Goal: Information Seeking & Learning: Check status

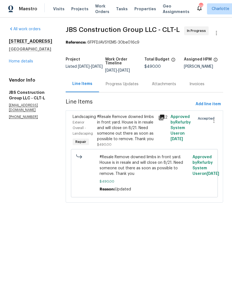
click at [135, 87] on div "Progress Updates" at bounding box center [122, 84] width 33 height 6
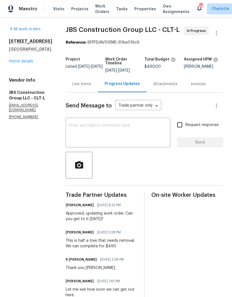
click at [155, 135] on textarea at bounding box center [118, 133] width 98 height 19
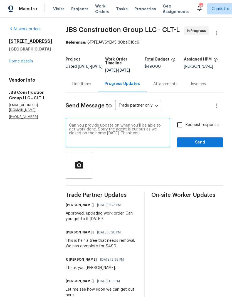
type textarea "Can you provide update on when you’ll be able to get work done. Sorry the agent…"
click at [185, 130] on input "Request response" at bounding box center [180, 125] width 12 height 12
checkbox input "true"
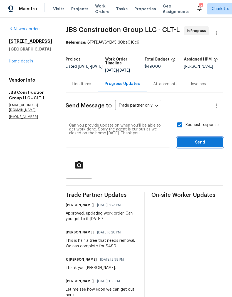
click at [210, 145] on button "Send" at bounding box center [200, 143] width 46 height 10
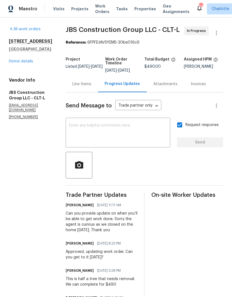
click at [82, 11] on span "Projects" at bounding box center [79, 9] width 17 height 6
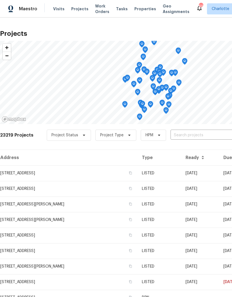
click at [200, 139] on input "text" at bounding box center [202, 135] width 64 height 9
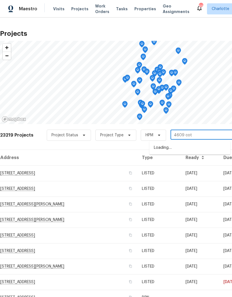
type input "4609 cott"
click at [211, 146] on li "[STREET_ADDRESS]" at bounding box center [189, 147] width 81 height 9
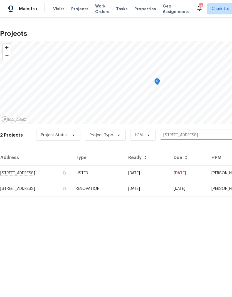
click at [169, 173] on td "[DATE]" at bounding box center [146, 174] width 45 height 16
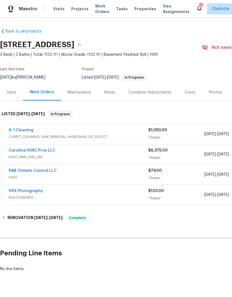
click at [41, 171] on link "R&B Climate Control LLC" at bounding box center [33, 171] width 48 height 4
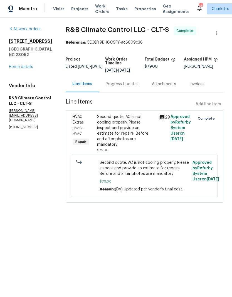
click at [121, 86] on div "Progress Updates" at bounding box center [122, 84] width 33 height 6
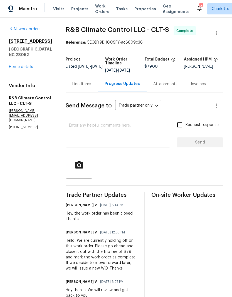
click at [25, 69] on link "Home details" at bounding box center [21, 67] width 24 height 4
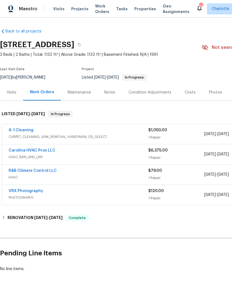
click at [45, 150] on link "Carolina HVAC Pros LLC" at bounding box center [32, 151] width 47 height 4
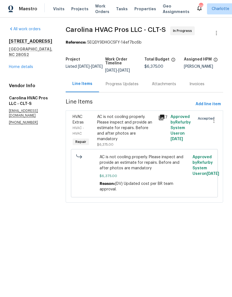
click at [131, 83] on div "Progress Updates" at bounding box center [122, 84] width 33 height 6
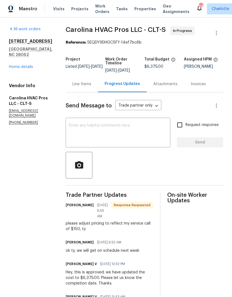
click at [26, 65] on link "Home details" at bounding box center [21, 67] width 24 height 4
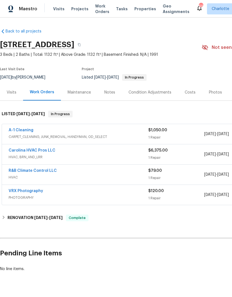
click at [20, 130] on link "A-1 Cleaning" at bounding box center [21, 130] width 25 height 4
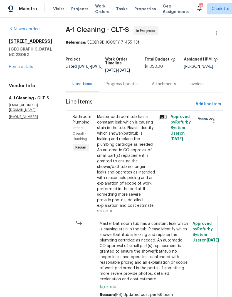
click at [160, 117] on icon at bounding box center [162, 118] width 6 height 6
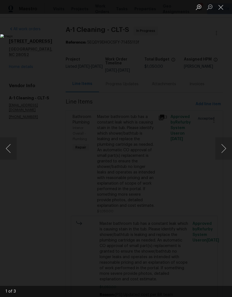
click at [225, 150] on button "Next image" at bounding box center [223, 149] width 17 height 22
click at [225, 151] on button "Next image" at bounding box center [223, 149] width 17 height 22
click at [221, 10] on button "Close lightbox" at bounding box center [220, 7] width 11 height 10
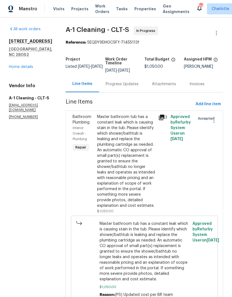
click at [126, 87] on div "Progress Updates" at bounding box center [122, 84] width 33 height 6
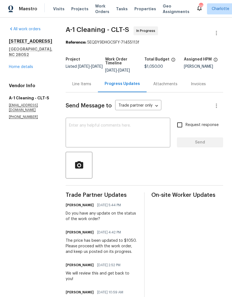
click at [24, 68] on link "Home details" at bounding box center [21, 67] width 24 height 4
